Goal: Complete application form

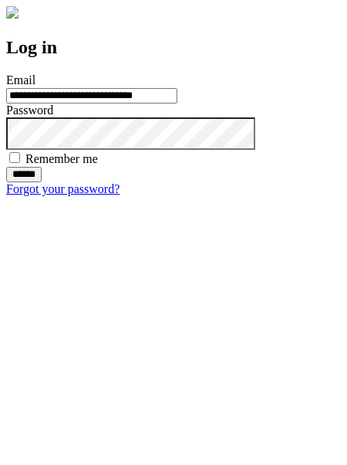
type input "**********"
click at [42, 182] on input "******" at bounding box center [24, 174] width 36 height 15
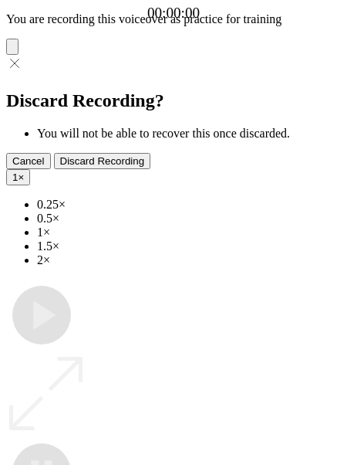
type input "**********"
